Goal: Information Seeking & Learning: Learn about a topic

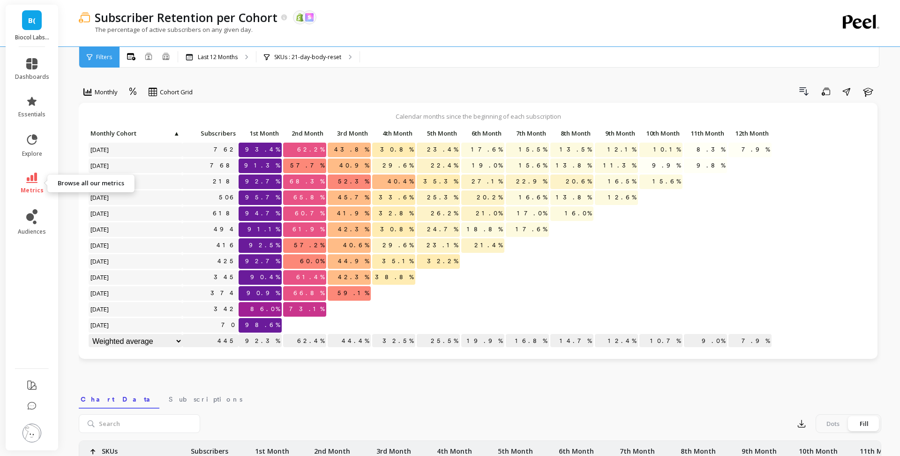
click at [35, 177] on icon at bounding box center [31, 177] width 11 height 10
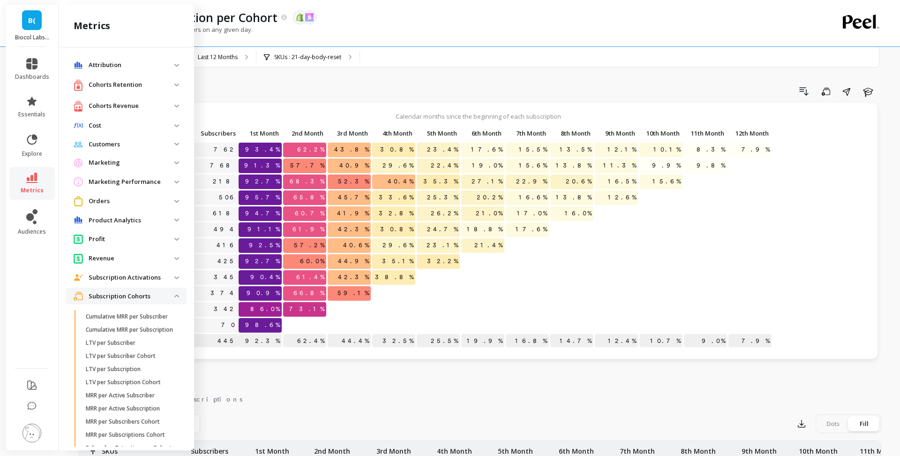
scroll to position [161, 0]
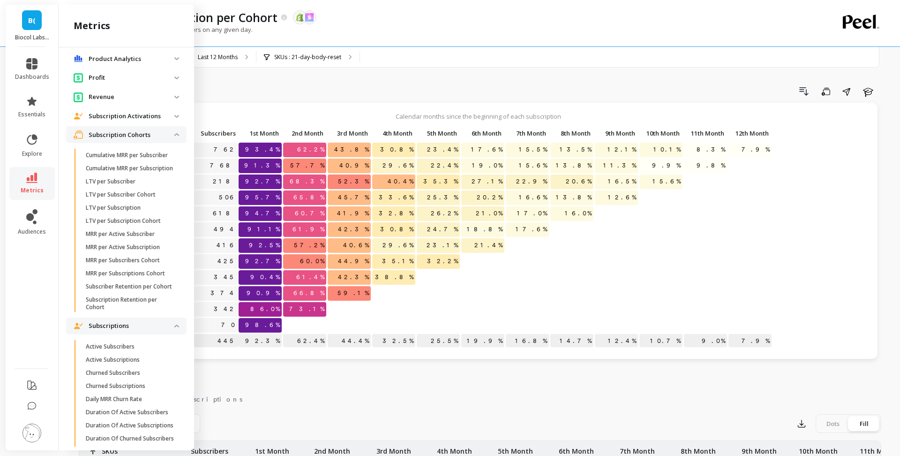
click at [134, 138] on p "Subscription Cohorts" at bounding box center [132, 134] width 86 height 9
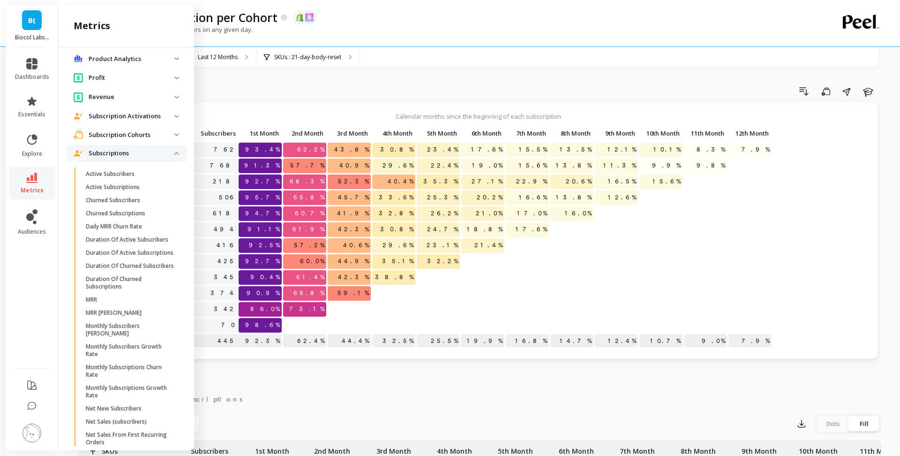
scroll to position [0, 0]
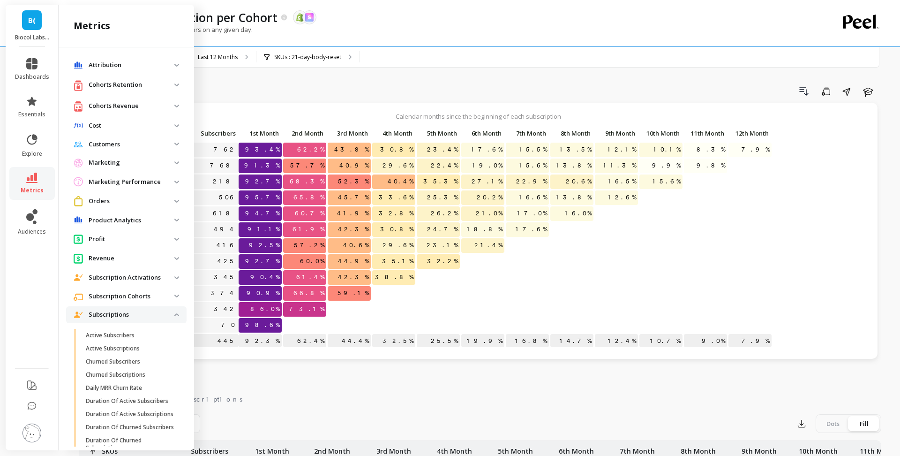
click at [126, 86] on p "Cohorts Retention" at bounding box center [132, 84] width 86 height 9
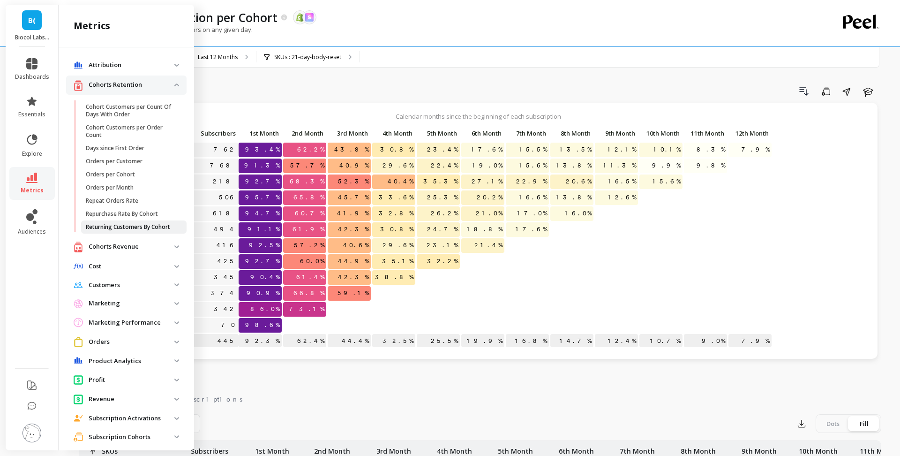
click at [139, 223] on p "Returning Customers By Cohort" at bounding box center [128, 226] width 84 height 7
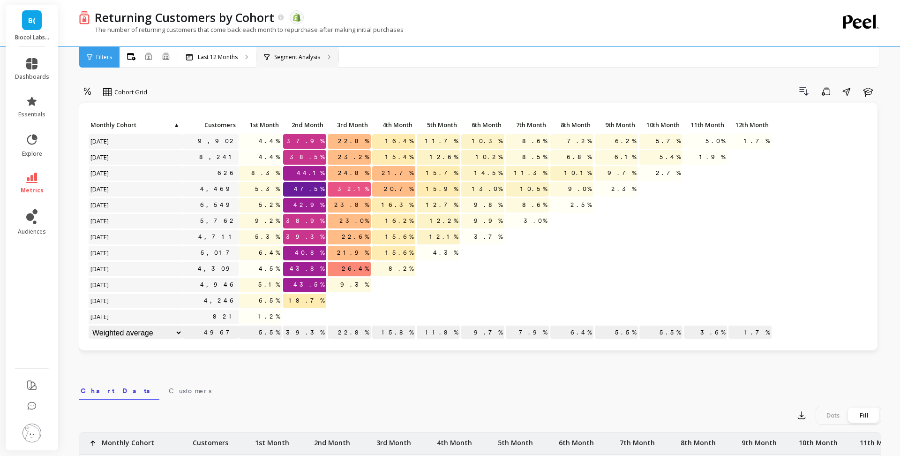
click at [283, 61] on div "Segment Analysis" at bounding box center [297, 57] width 82 height 21
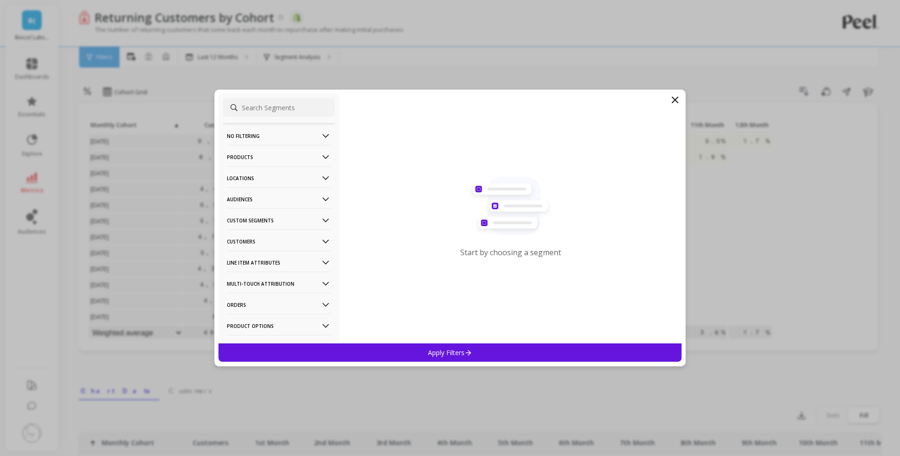
click at [305, 194] on p "Audiences" at bounding box center [279, 199] width 104 height 24
click at [285, 195] on p "Audiences" at bounding box center [279, 199] width 104 height 24
click at [286, 225] on p "Custom Segments" at bounding box center [279, 220] width 104 height 24
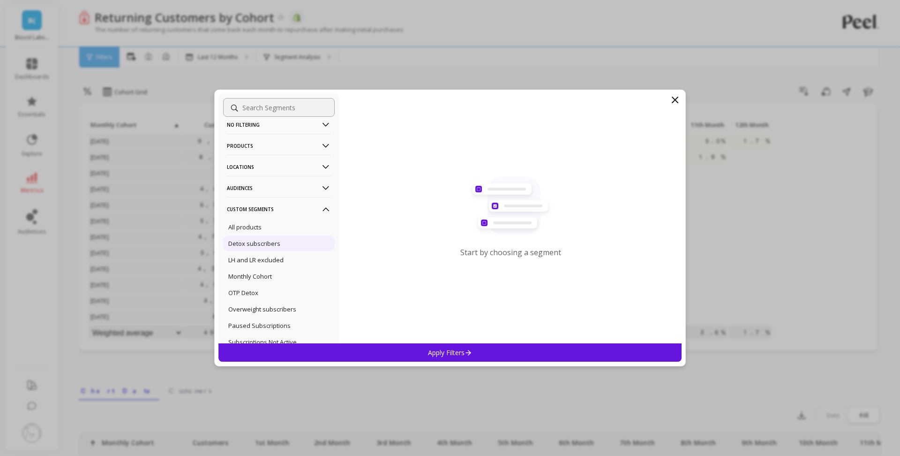
scroll to position [13, 0]
click at [268, 289] on div "OTP Detox" at bounding box center [279, 291] width 112 height 15
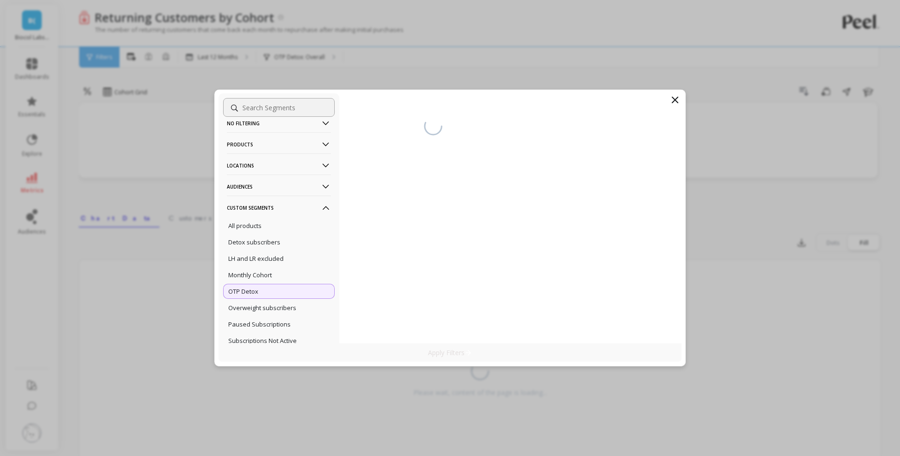
click at [437, 355] on p "Apply Filters" at bounding box center [450, 352] width 45 height 9
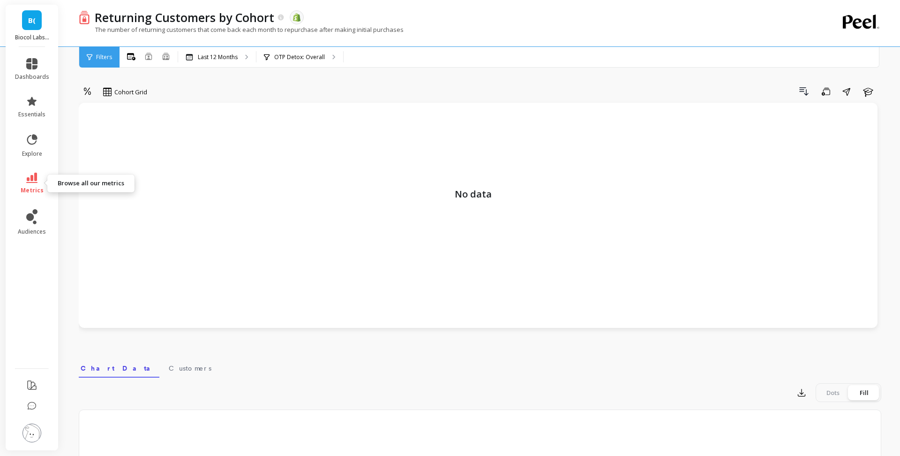
click at [43, 182] on link "metrics" at bounding box center [32, 183] width 34 height 22
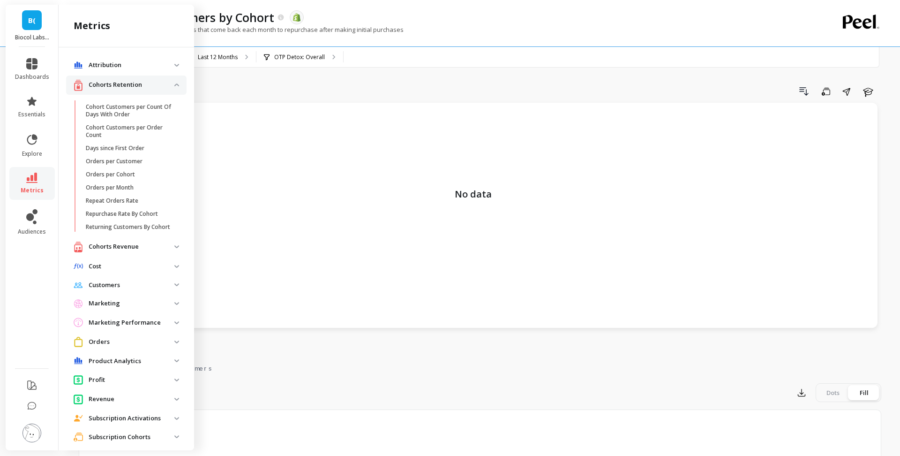
click at [137, 90] on div "Cohorts Retention" at bounding box center [124, 85] width 101 height 12
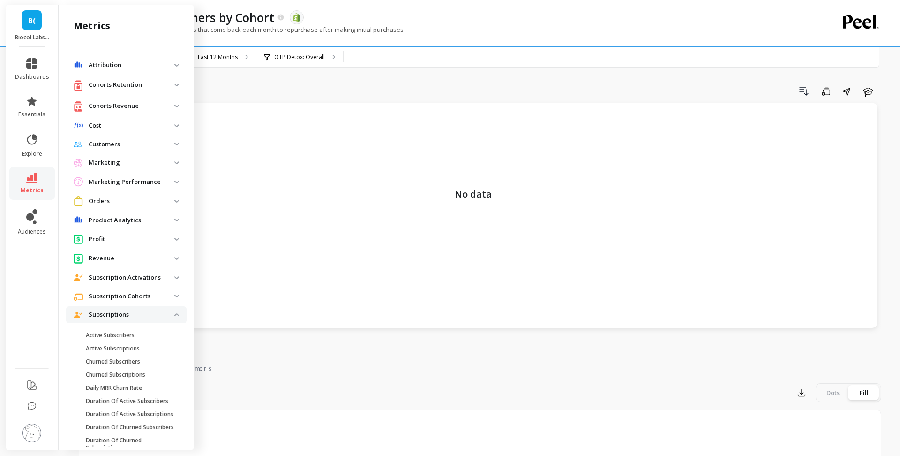
click at [136, 106] on p "Cohorts Revenue" at bounding box center [132, 105] width 86 height 9
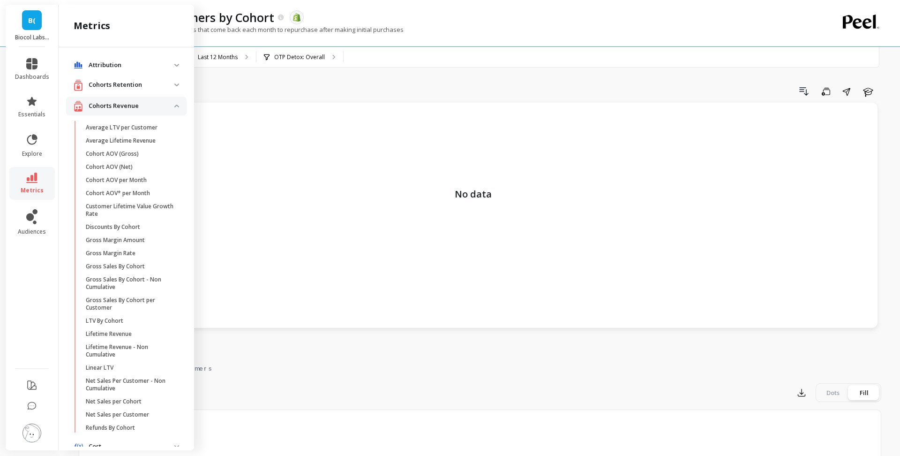
click at [136, 106] on p "Cohorts Revenue" at bounding box center [132, 105] width 86 height 9
